Goal: Task Accomplishment & Management: Manage account settings

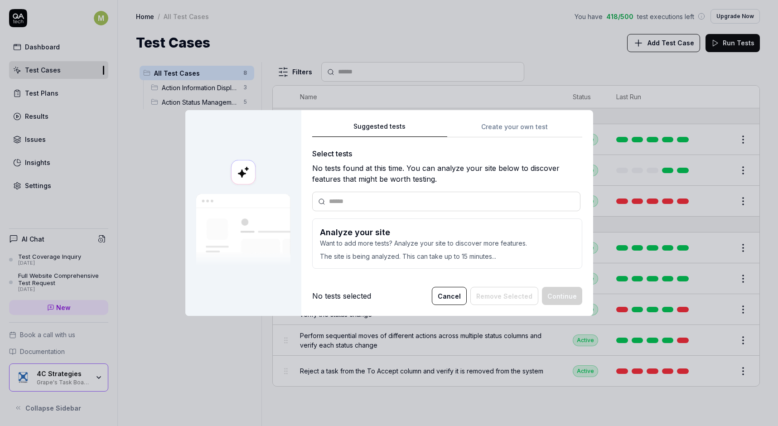
click at [451, 295] on button "Cancel" at bounding box center [449, 296] width 35 height 18
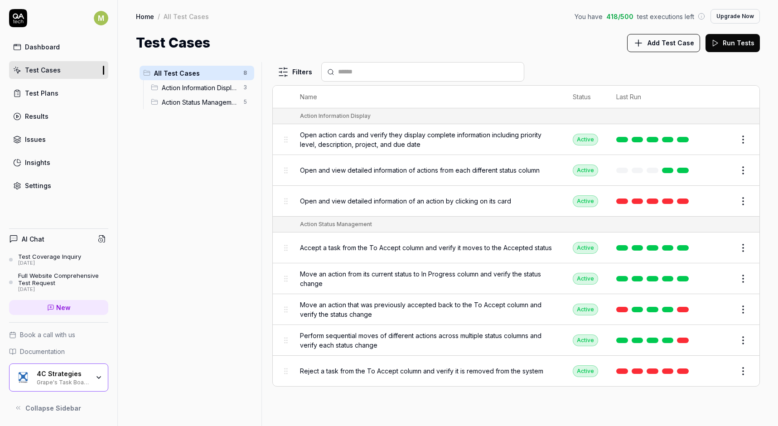
click at [39, 188] on div "Settings" at bounding box center [38, 186] width 26 height 10
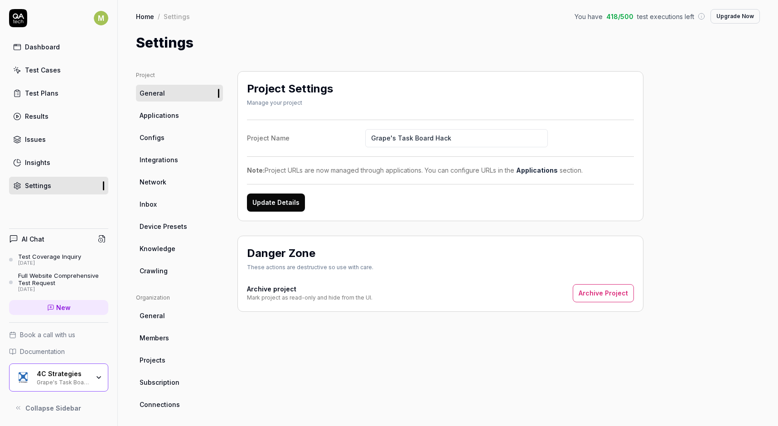
click at [163, 334] on span "Members" at bounding box center [154, 338] width 29 height 10
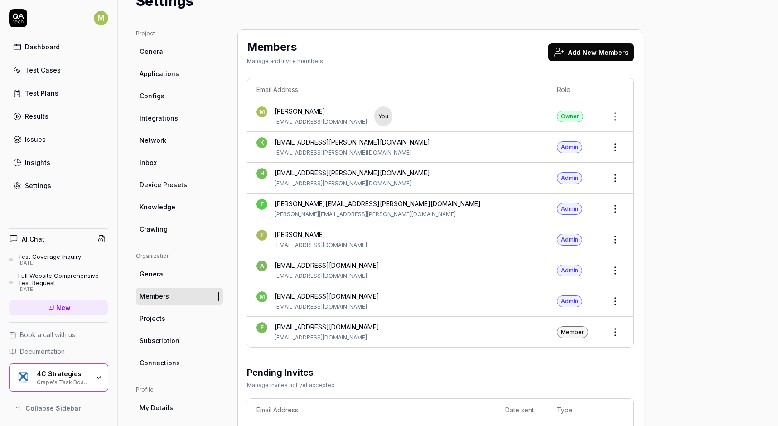
scroll to position [46, 0]
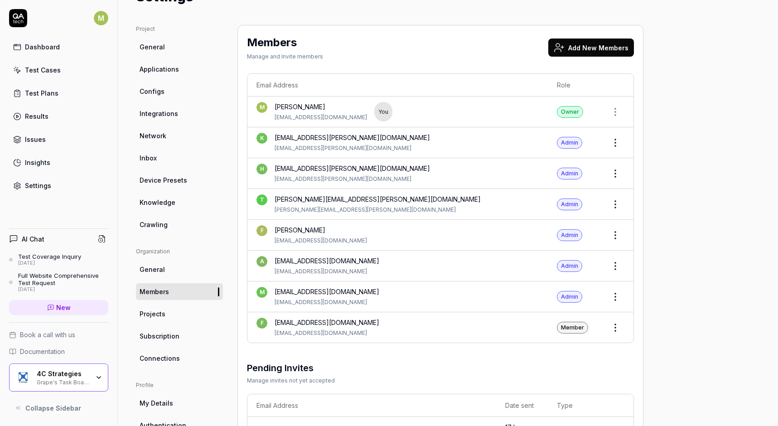
click at [617, 326] on html "M Dashboard Test Cases Test Plans Results Issues Insights Settings AI Chat Test…" at bounding box center [389, 213] width 778 height 426
click at [612, 345] on span "Change Role" at bounding box center [612, 347] width 41 height 10
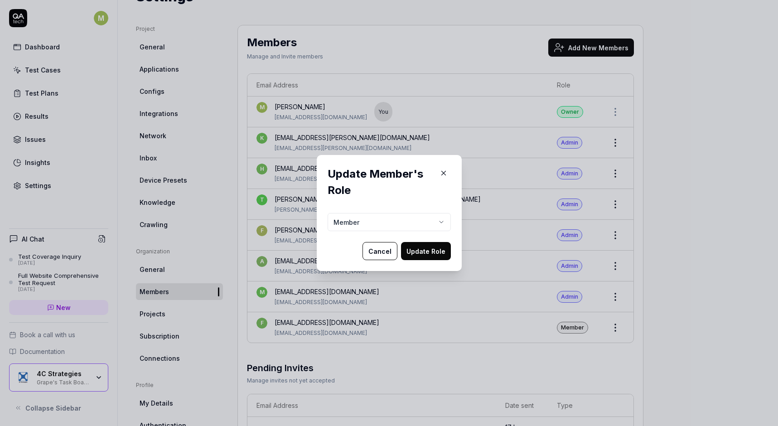
click at [418, 224] on body "M Dashboard Test Cases Test Plans Results Issues Insights Settings AI Chat Test…" at bounding box center [389, 213] width 778 height 426
click at [422, 253] on button "Update Role" at bounding box center [426, 251] width 50 height 18
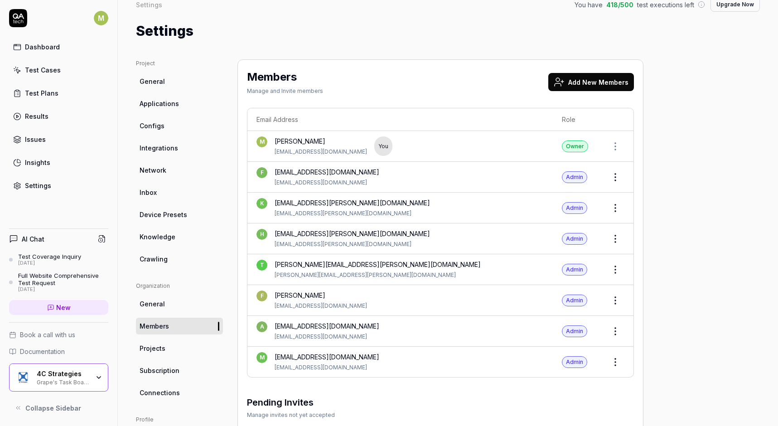
scroll to position [0, 0]
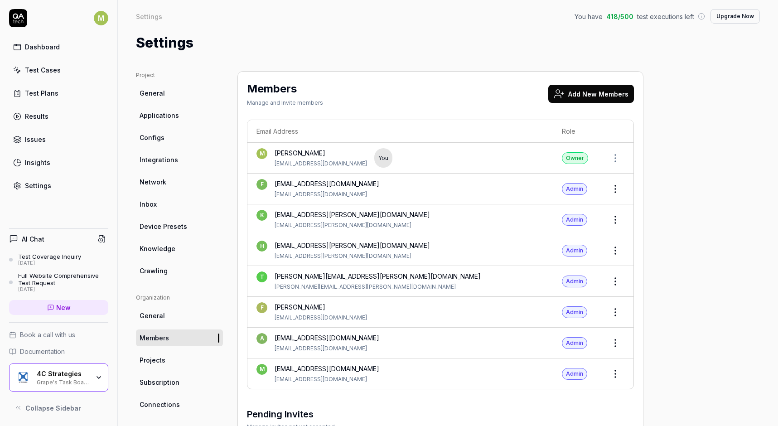
click at [605, 96] on button "Add New Members" at bounding box center [591, 94] width 86 height 18
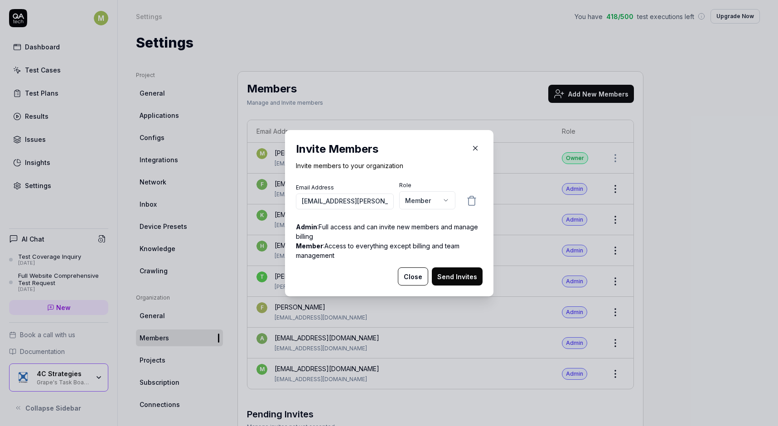
click at [334, 200] on input "[EMAIL_ADDRESS][PERSON_NAME][DOMAIN_NAME]" at bounding box center [345, 201] width 98 height 16
type input "[EMAIL_ADDRESS][PERSON_NAME][DOMAIN_NAME]"
click at [444, 205] on body "M Dashboard Test Cases Test Plans Results Issues Insights Settings AI Chat Test…" at bounding box center [389, 213] width 778 height 426
select select "*"
click at [469, 273] on button "Send Invites" at bounding box center [457, 276] width 51 height 18
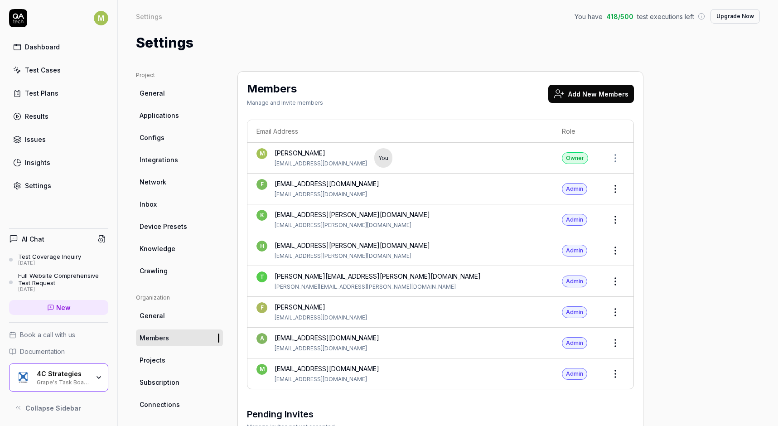
click at [602, 93] on button "Add New Members" at bounding box center [591, 94] width 86 height 18
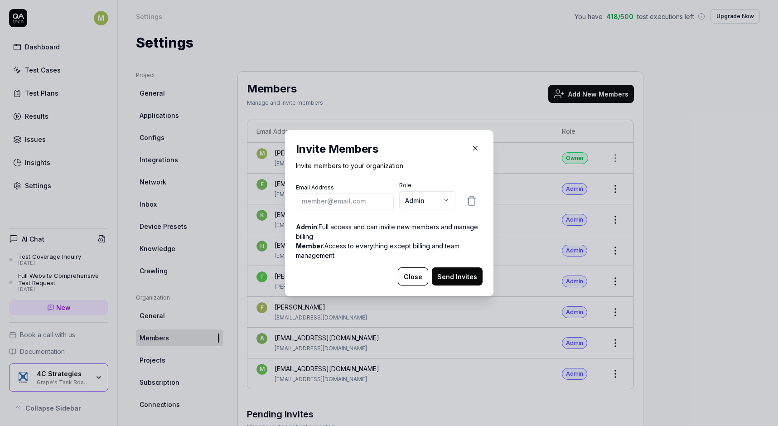
click at [366, 205] on input "email" at bounding box center [345, 201] width 98 height 16
paste input "[DOMAIN_NAME]"
type input "[PERSON_NAME][EMAIL_ADDRESS][PERSON_NAME][DOMAIN_NAME]"
click at [469, 279] on button "Send Invites" at bounding box center [457, 276] width 51 height 18
